Goal: Information Seeking & Learning: Compare options

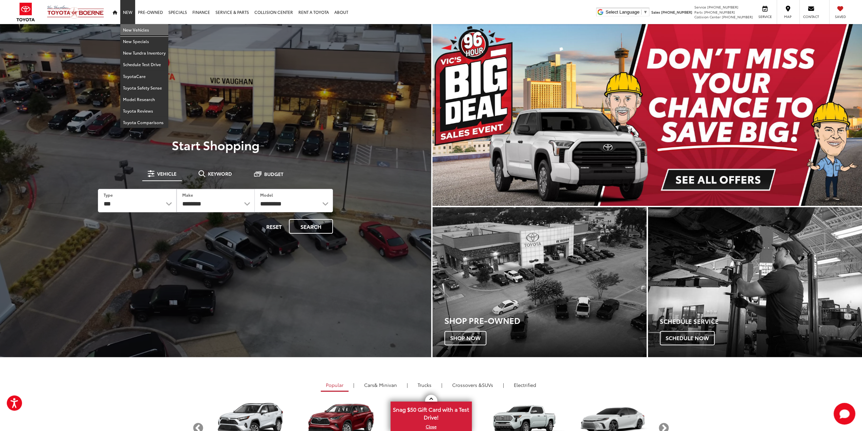
click at [134, 27] on link "New Vehicles" at bounding box center [144, 30] width 48 height 12
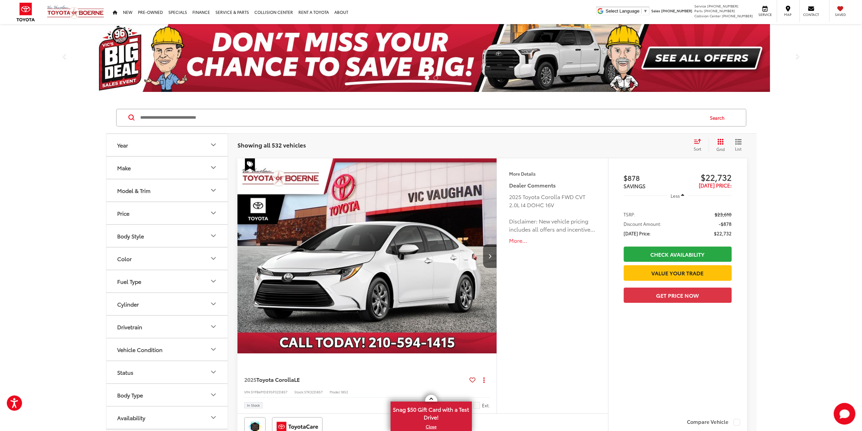
click at [167, 192] on button "Model & Trim" at bounding box center [167, 190] width 122 height 22
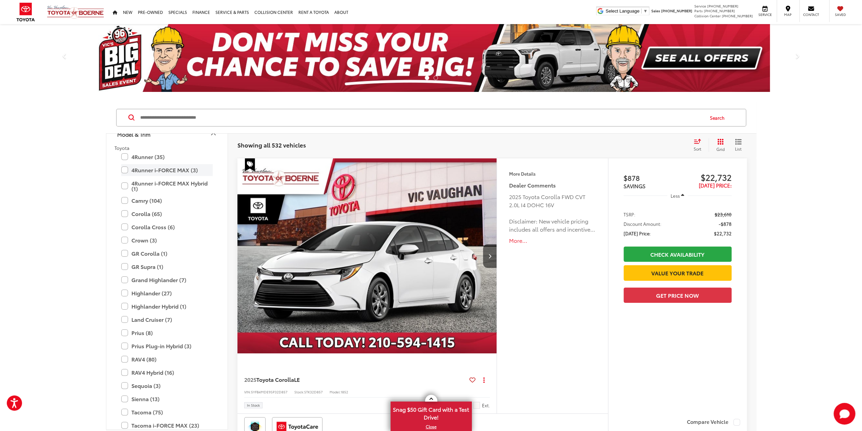
scroll to position [199, 0]
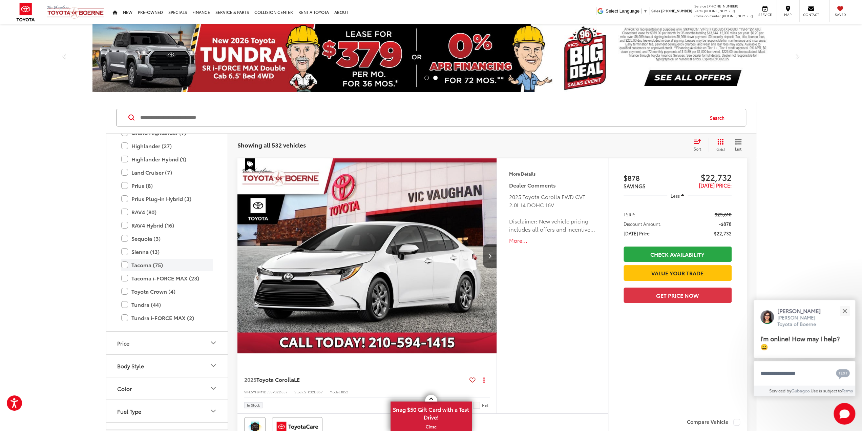
click at [126, 265] on label "Tacoma (75)" at bounding box center [166, 265] width 91 height 12
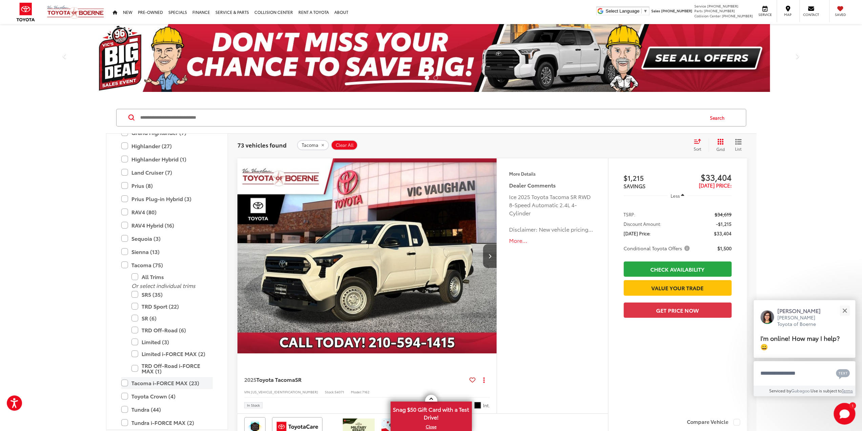
click at [125, 379] on label "Tacoma i-FORCE MAX (23)" at bounding box center [166, 383] width 91 height 12
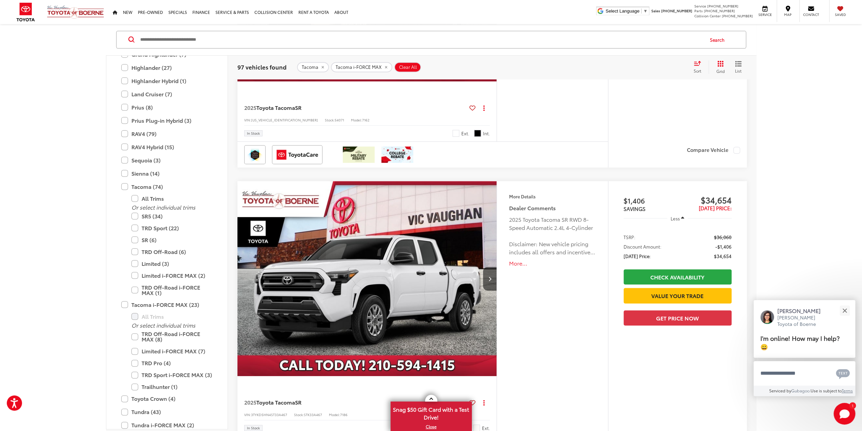
scroll to position [305, 0]
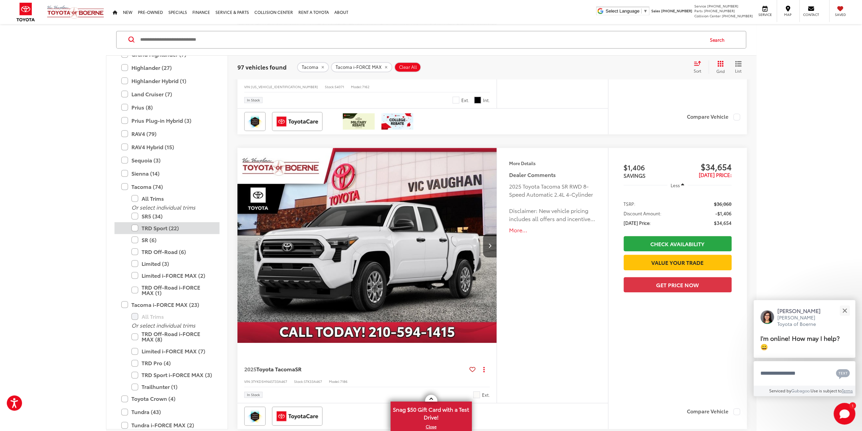
click at [133, 227] on label "TRD Sport (22)" at bounding box center [171, 228] width 81 height 12
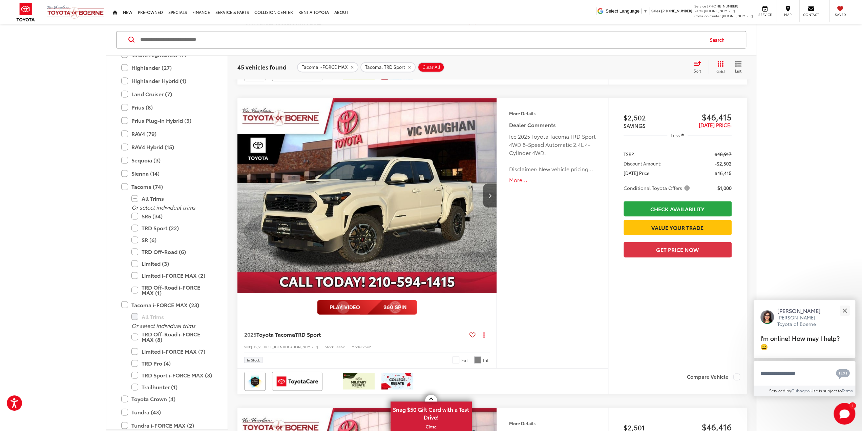
scroll to position [993, 0]
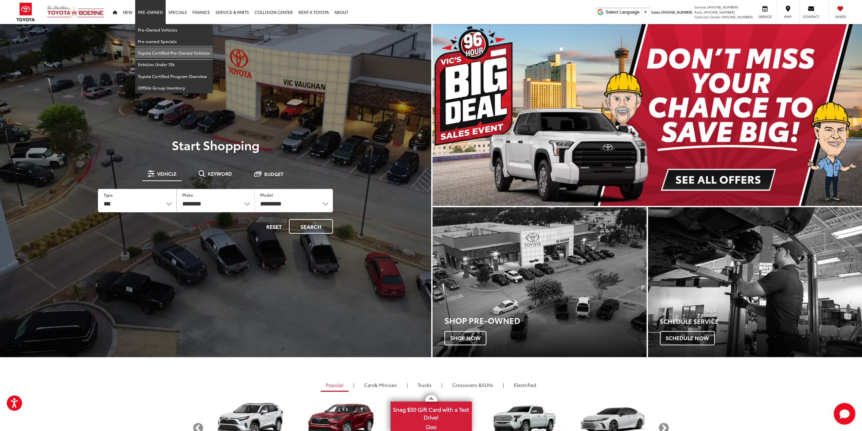
click at [160, 51] on link "Toyota Certified Pre-Owned Vehicles" at bounding box center [174, 53] width 78 height 12
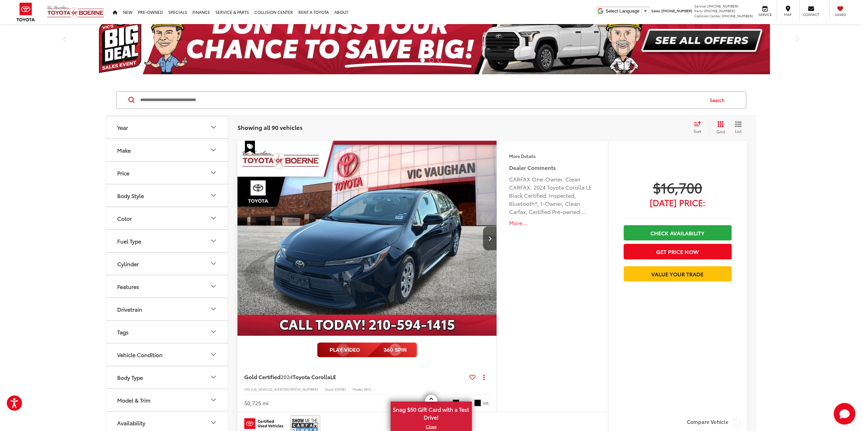
scroll to position [34, 0]
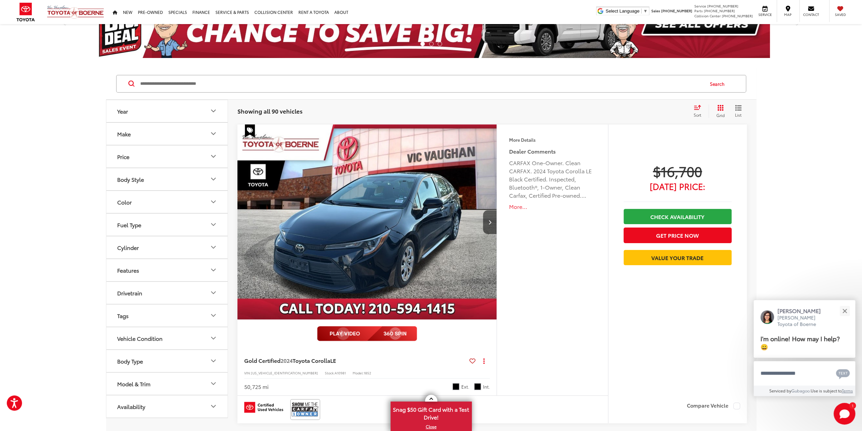
click at [158, 139] on button "Make" at bounding box center [167, 134] width 122 height 22
click at [142, 161] on img at bounding box center [136, 158] width 19 height 16
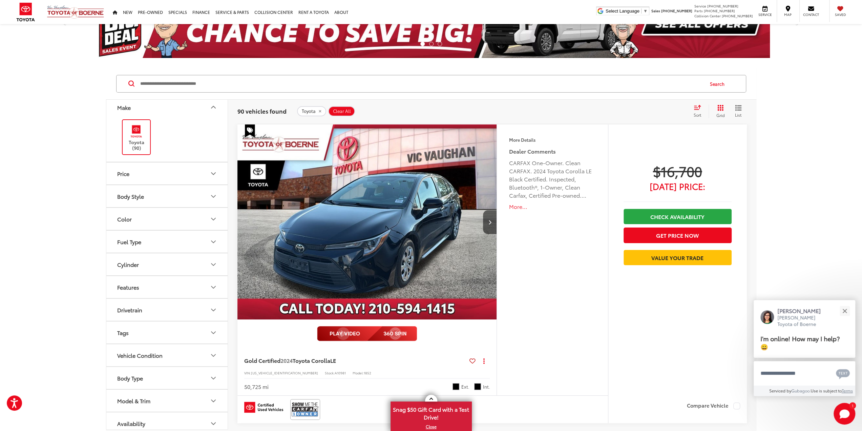
scroll to position [28, 0]
click at [152, 420] on button "Availability" at bounding box center [167, 421] width 122 height 22
click at [150, 399] on button "Model & Trim" at bounding box center [167, 398] width 122 height 22
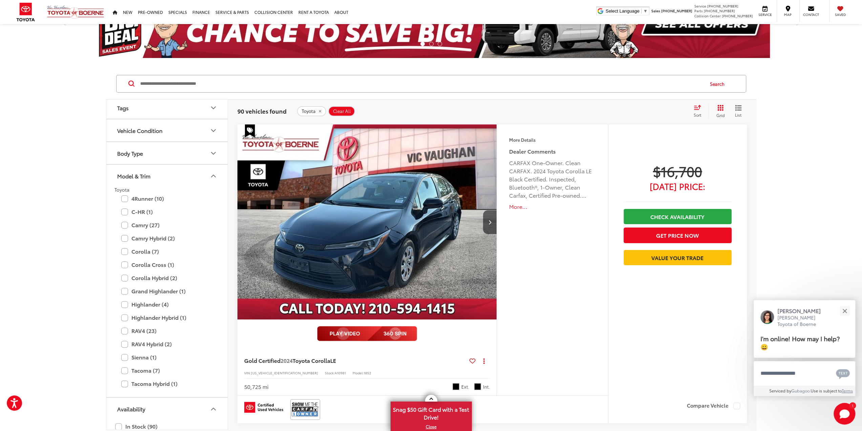
scroll to position [258, 0]
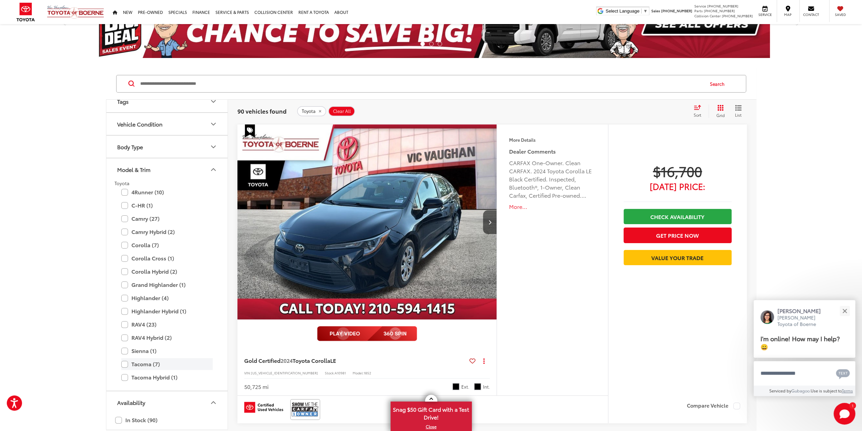
click at [143, 364] on label "Tacoma (7)" at bounding box center [166, 364] width 91 height 12
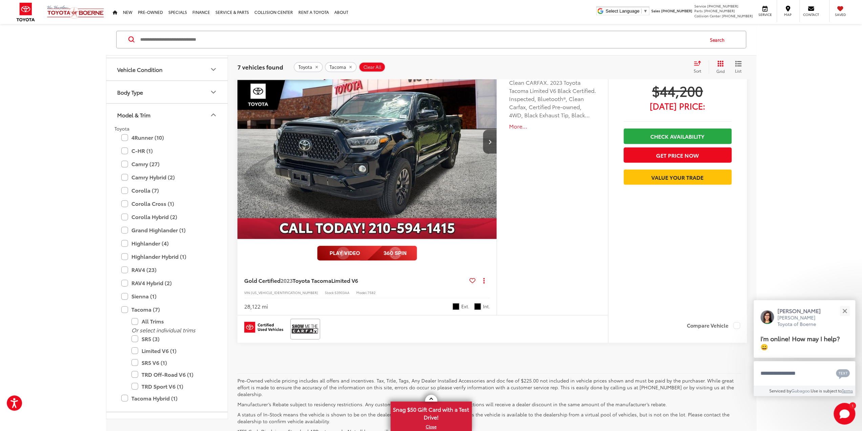
scroll to position [1885, 0]
